Goal: Find specific page/section: Find specific page/section

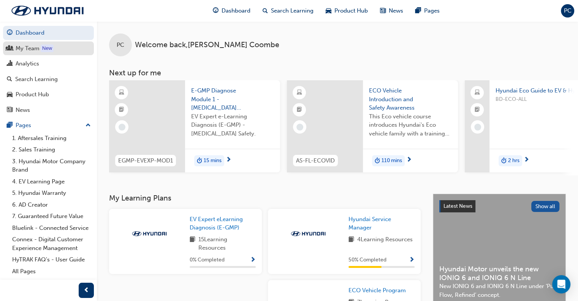
click at [32, 44] on div "My Team" at bounding box center [28, 48] width 24 height 9
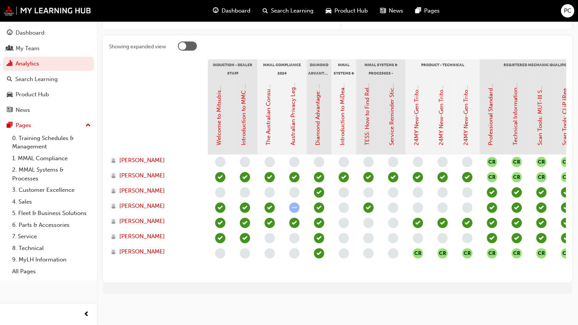
scroll to position [0, 408]
